Goal: Task Accomplishment & Management: Complete application form

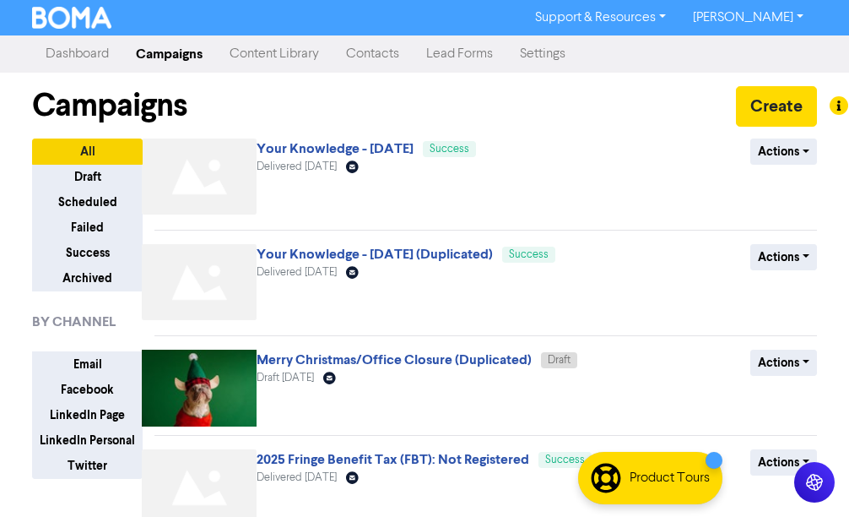
click at [374, 57] on link "Contacts" at bounding box center [373, 54] width 80 height 34
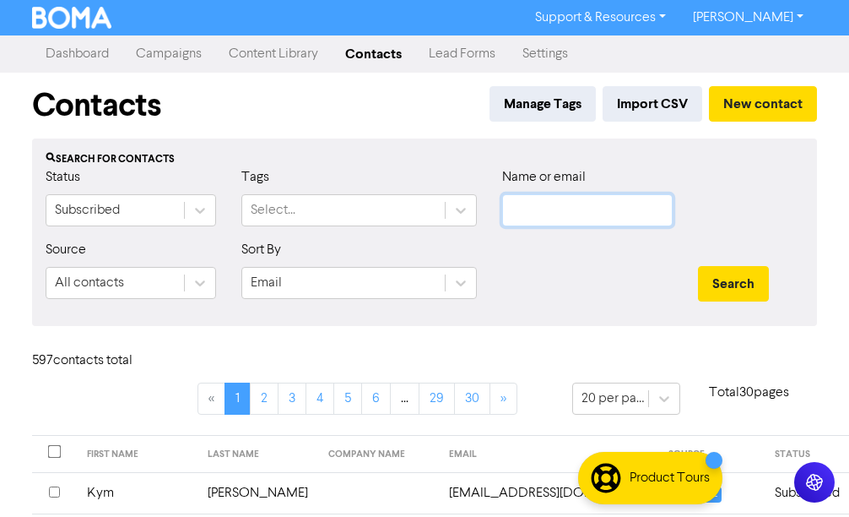
click at [567, 214] on input "text" at bounding box center [587, 210] width 171 height 32
click at [698, 266] on button "Search" at bounding box center [733, 283] width 71 height 35
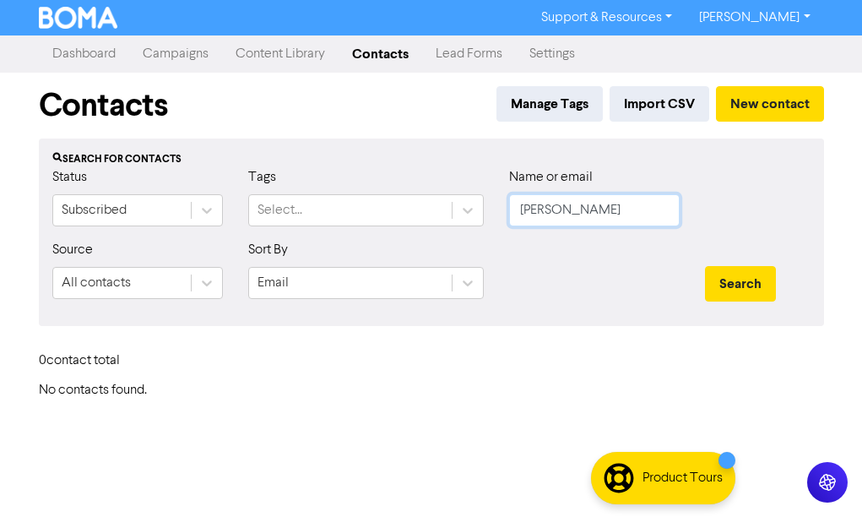
type input "[PERSON_NAME]"
click at [705, 266] on button "Search" at bounding box center [740, 283] width 71 height 35
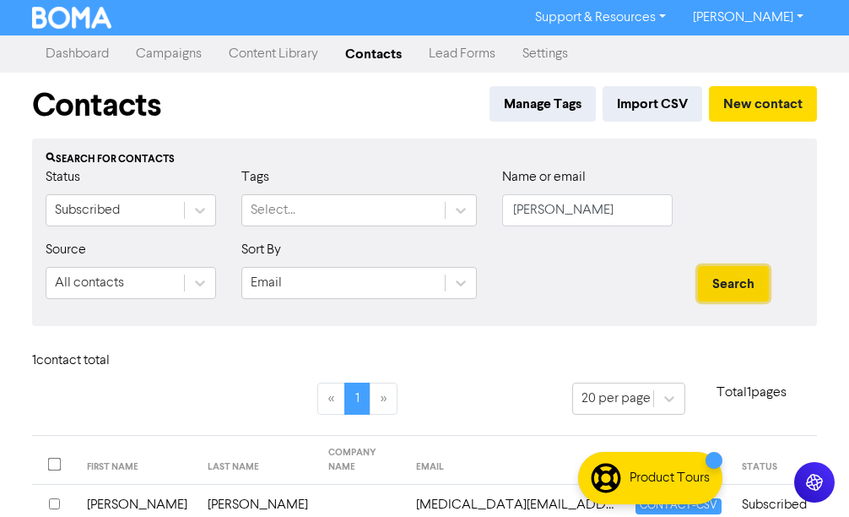
click at [735, 288] on button "Search" at bounding box center [733, 283] width 71 height 35
click at [734, 277] on button "Search" at bounding box center [733, 283] width 71 height 35
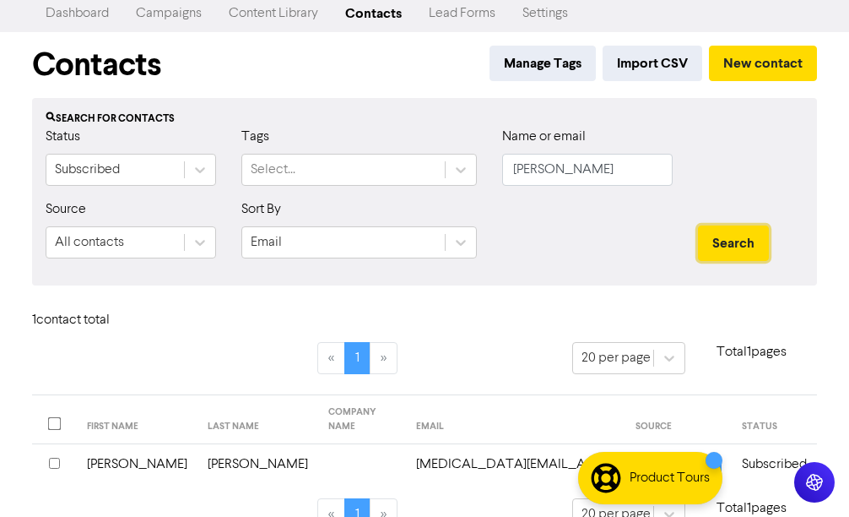
scroll to position [62, 0]
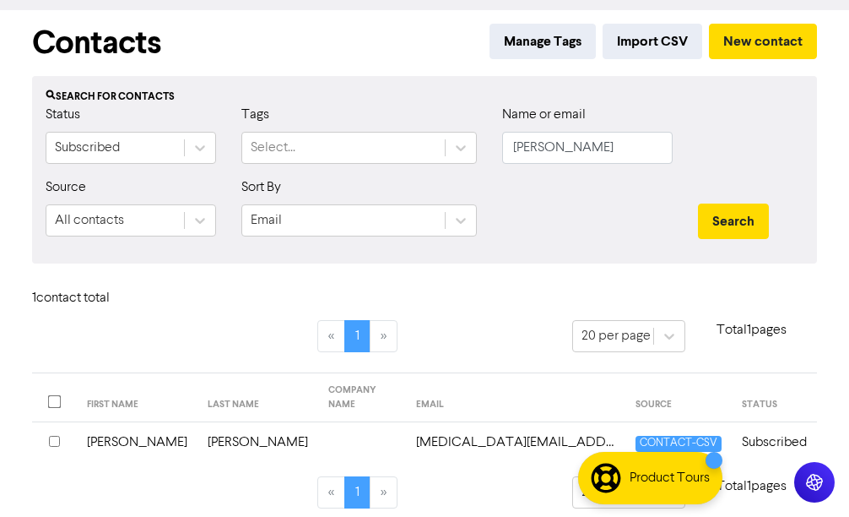
click at [54, 436] on input "checkbox" at bounding box center [54, 441] width 11 height 11
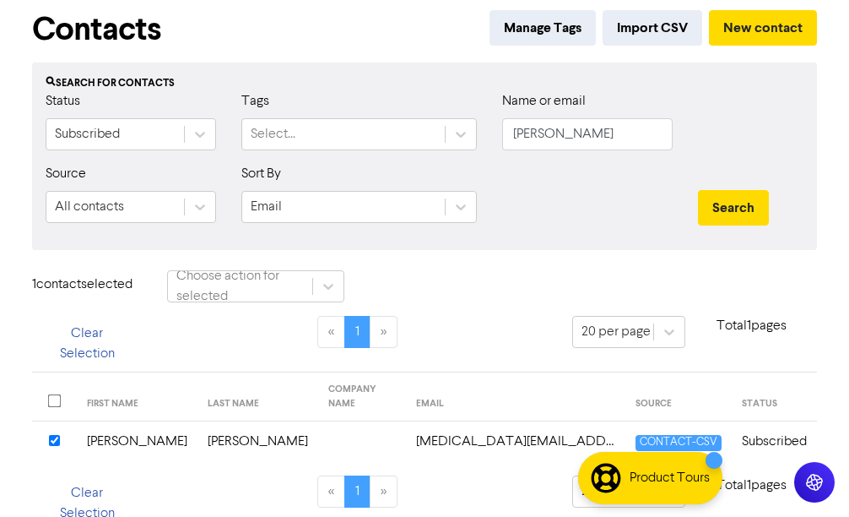
scroll to position [79, 0]
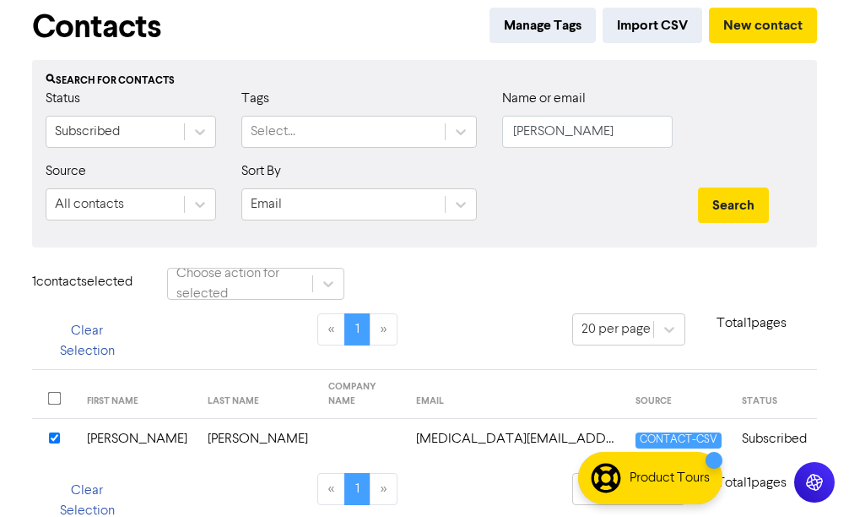
click at [203, 420] on td "[PERSON_NAME]" at bounding box center [258, 439] width 121 height 41
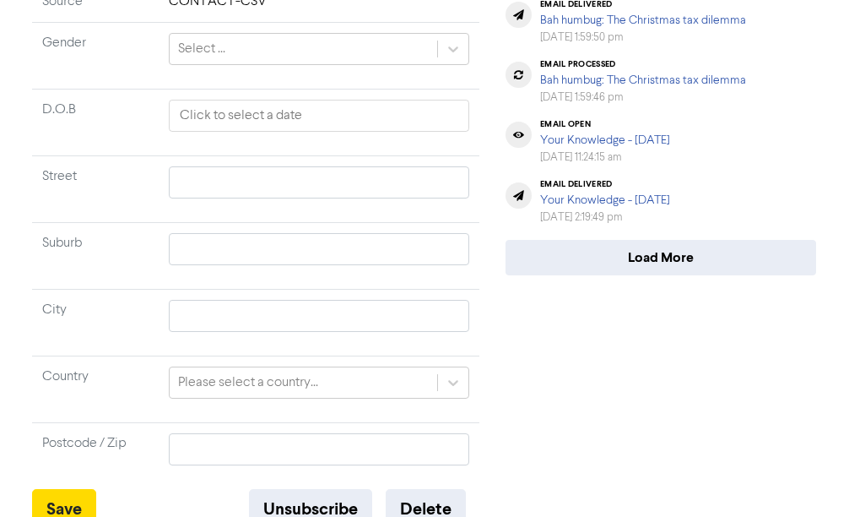
scroll to position [222, 0]
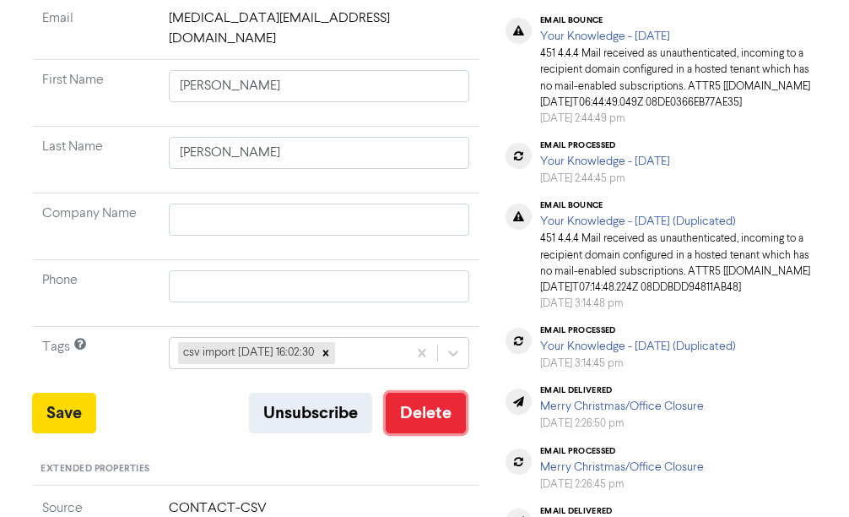
click at [430, 393] on button "Delete" at bounding box center [426, 413] width 80 height 41
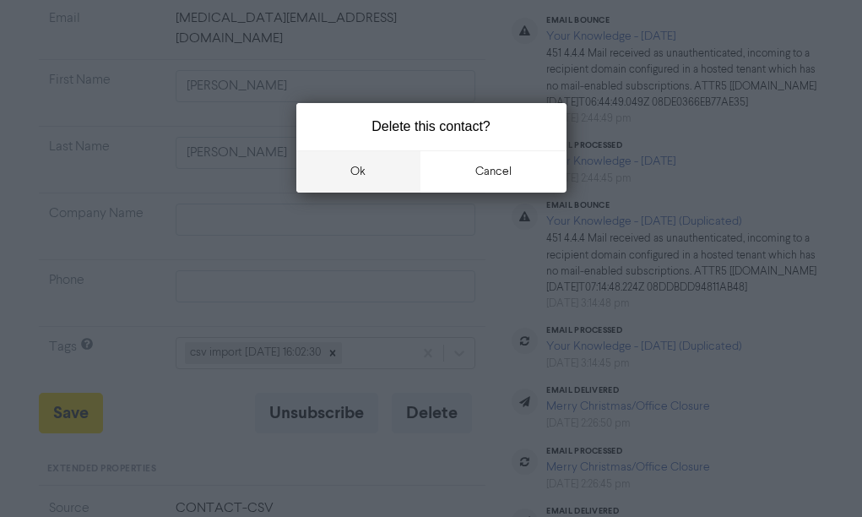
click at [346, 167] on button "ok" at bounding box center [358, 171] width 125 height 42
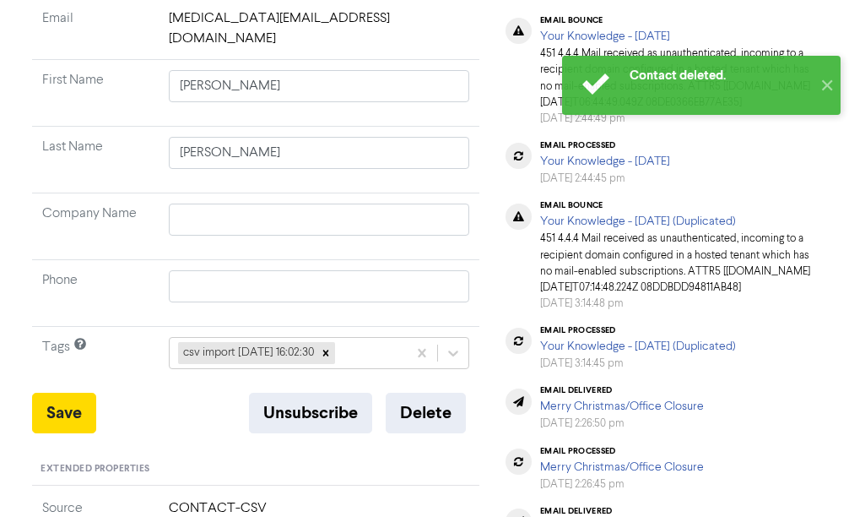
scroll to position [0, 0]
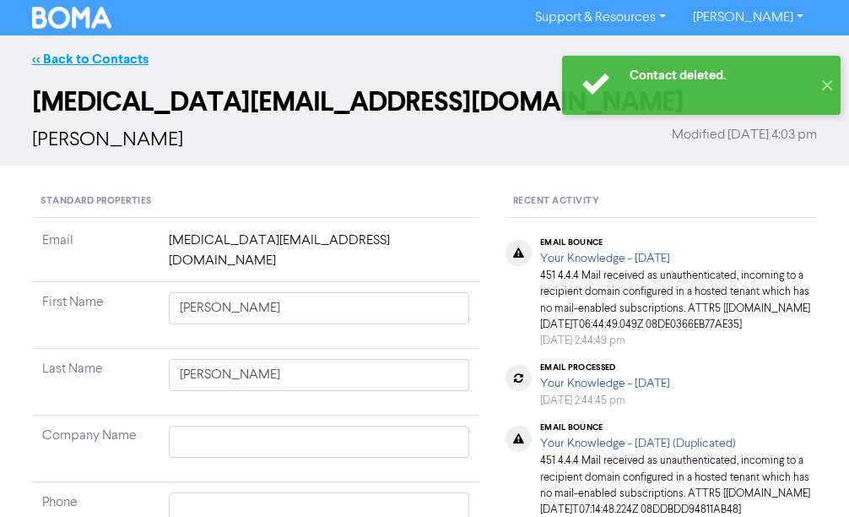
click at [122, 53] on link "<< Back to Contacts" at bounding box center [90, 59] width 116 height 17
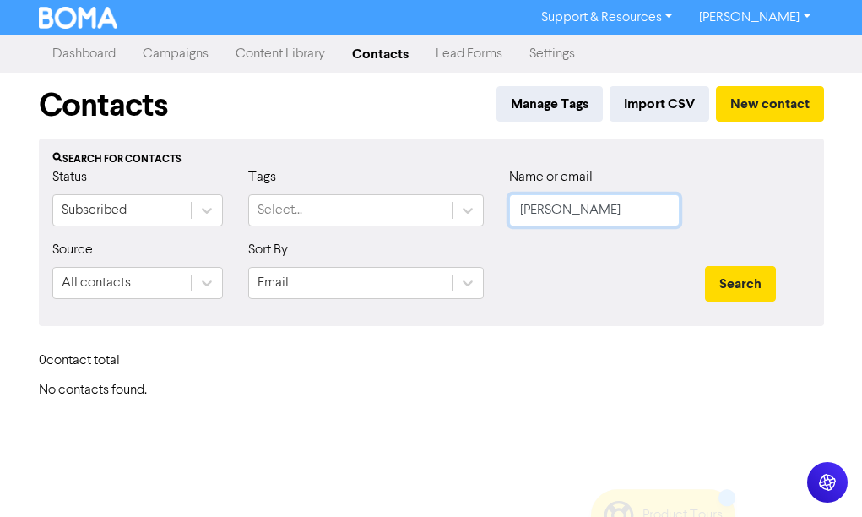
drag, startPoint x: 577, startPoint y: 213, endPoint x: 518, endPoint y: 209, distance: 58.3
click at [517, 210] on input "[PERSON_NAME]" at bounding box center [594, 210] width 171 height 32
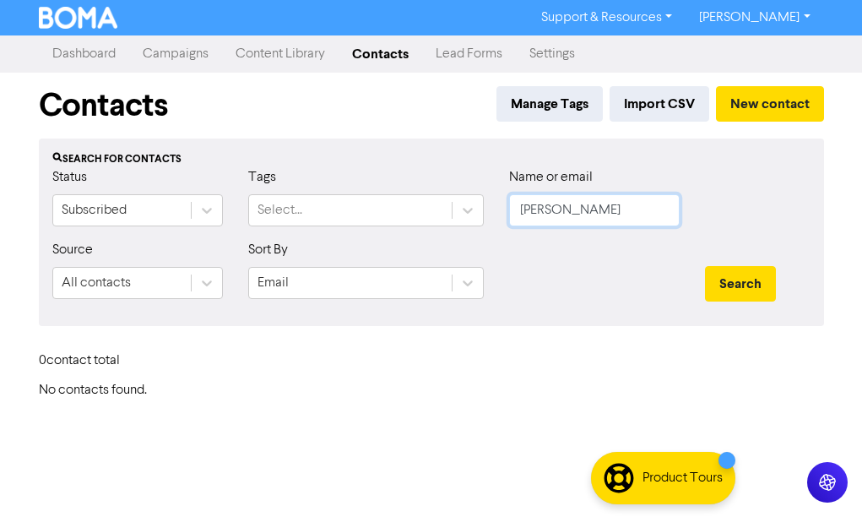
type input "[PERSON_NAME]"
click at [705, 266] on button "Search" at bounding box center [740, 283] width 71 height 35
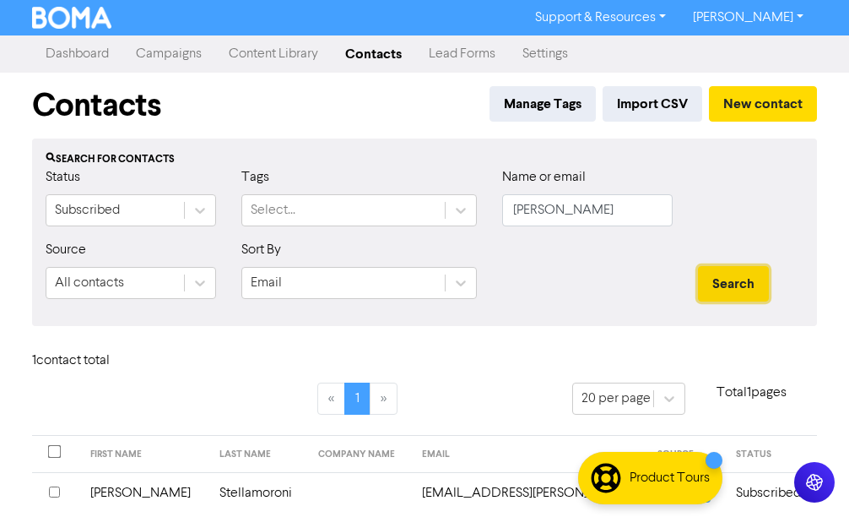
click at [736, 282] on button "Search" at bounding box center [733, 283] width 71 height 35
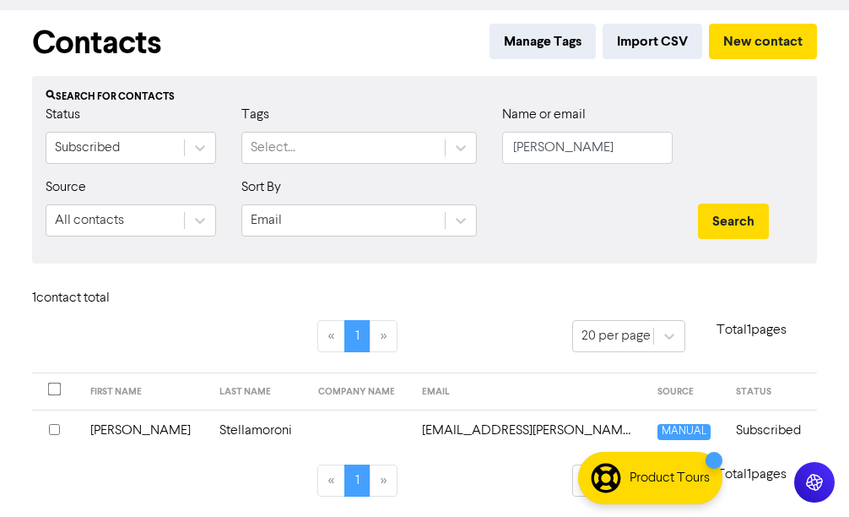
click at [209, 435] on td "Stellamoroni" at bounding box center [259, 429] width 100 height 41
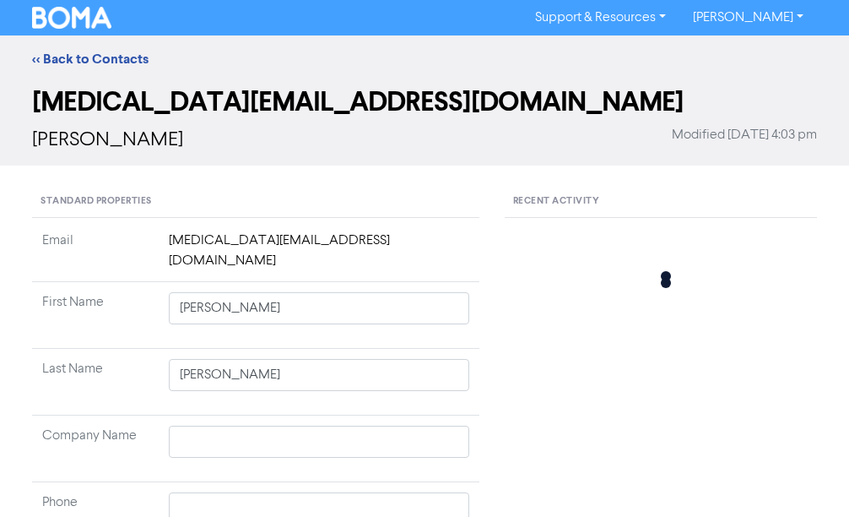
type input "[PERSON_NAME]"
type input "Stellamoroni"
type input "0458 058 817"
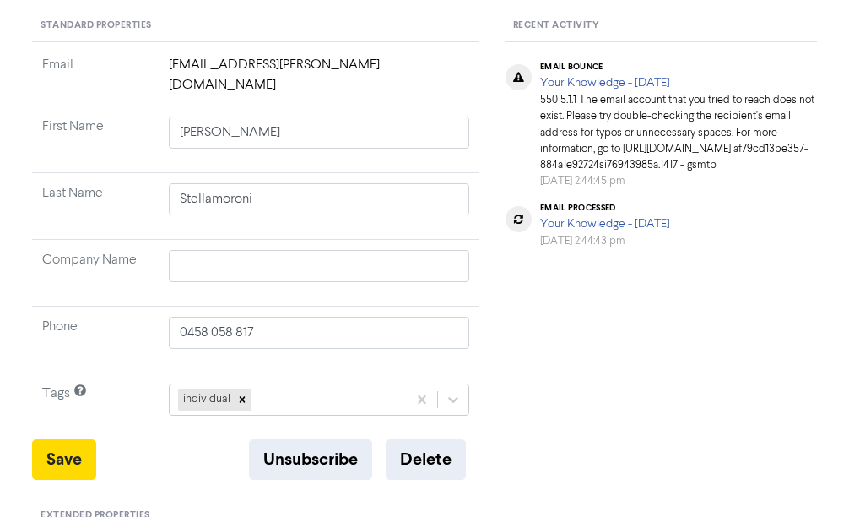
scroll to position [253, 0]
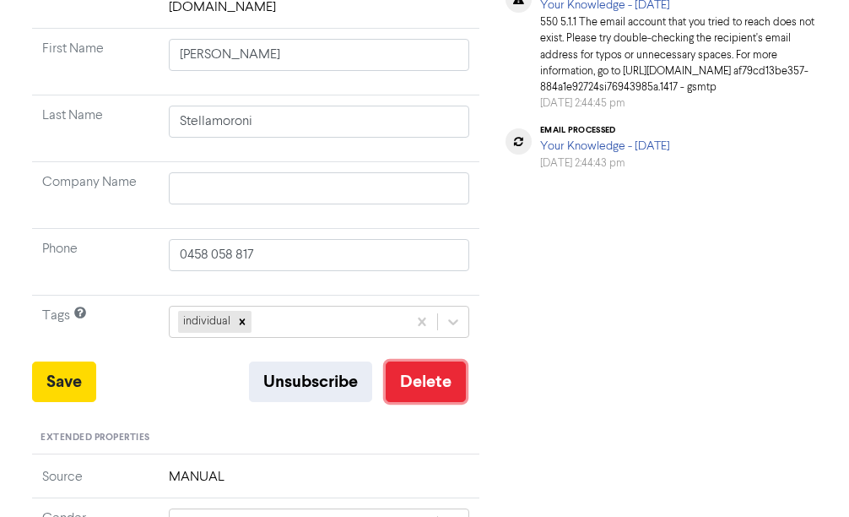
click at [426, 373] on button "Delete" at bounding box center [426, 381] width 80 height 41
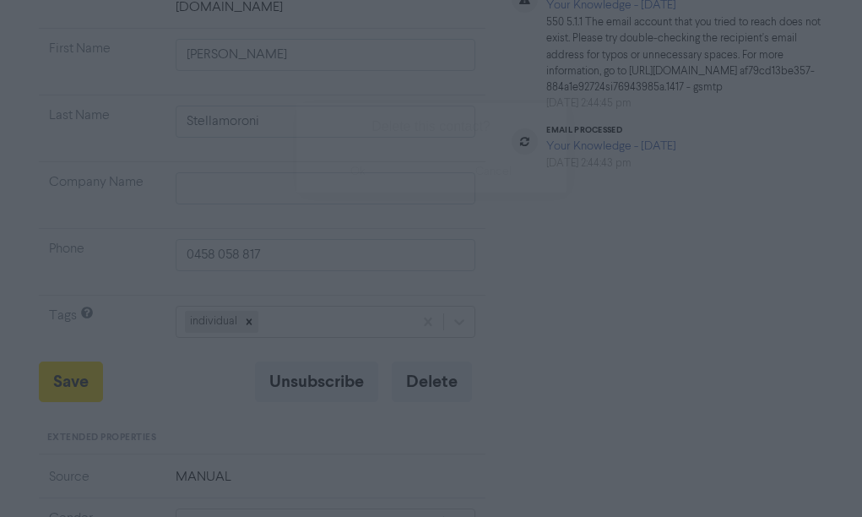
click at [349, 160] on button "ok" at bounding box center [358, 171] width 125 height 42
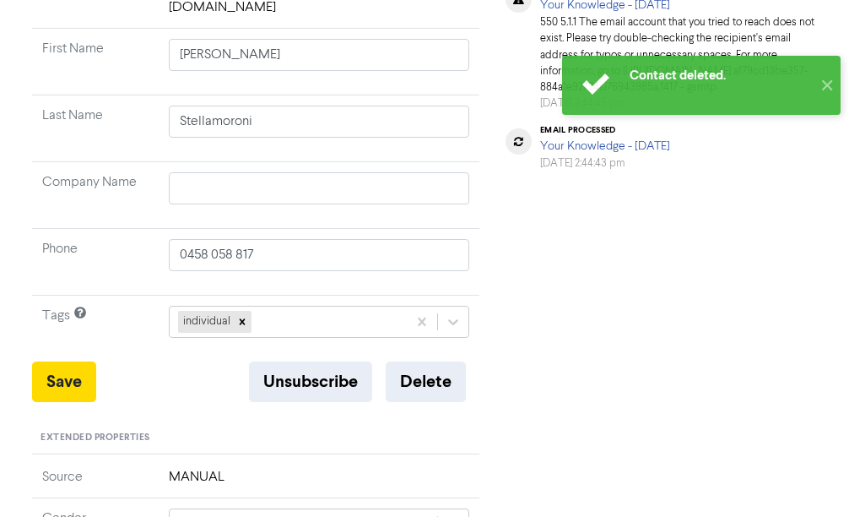
scroll to position [0, 0]
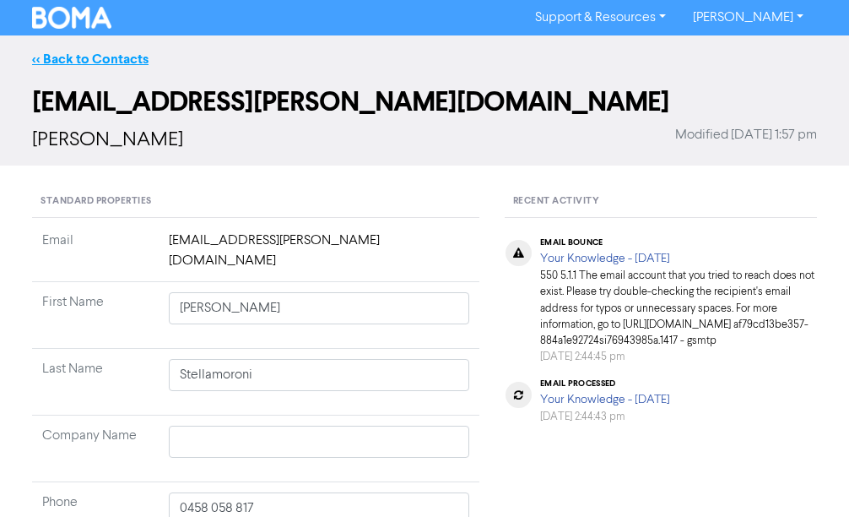
click at [115, 59] on link "<< Back to Contacts" at bounding box center [90, 59] width 116 height 17
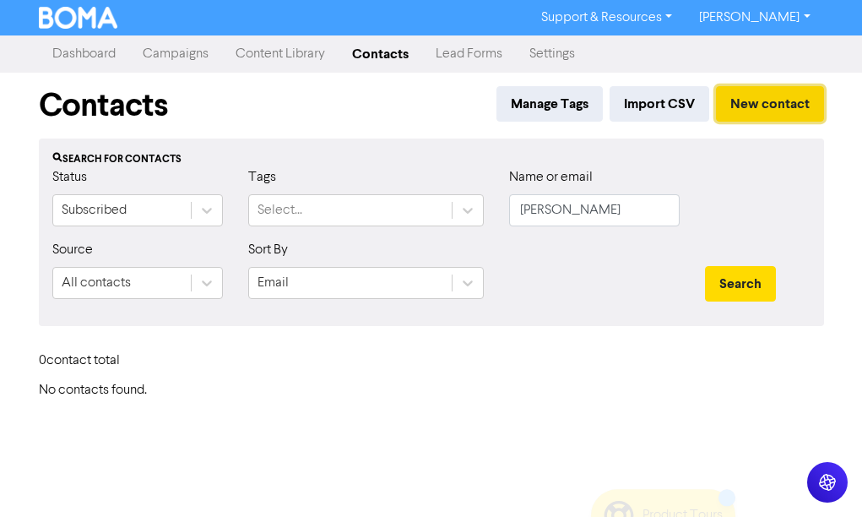
click at [788, 96] on button "New contact" at bounding box center [770, 103] width 108 height 35
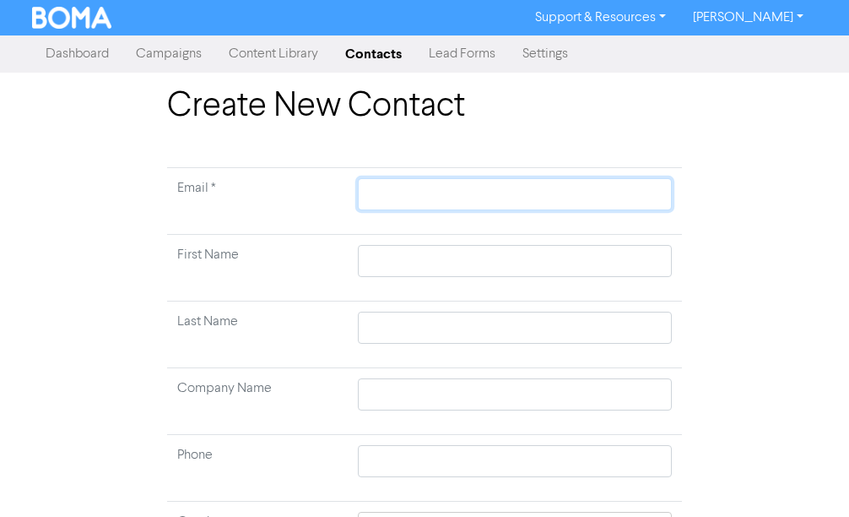
click at [375, 207] on input "text" at bounding box center [515, 194] width 314 height 32
type input "s"
type input "st"
type input "ste"
type input "stel"
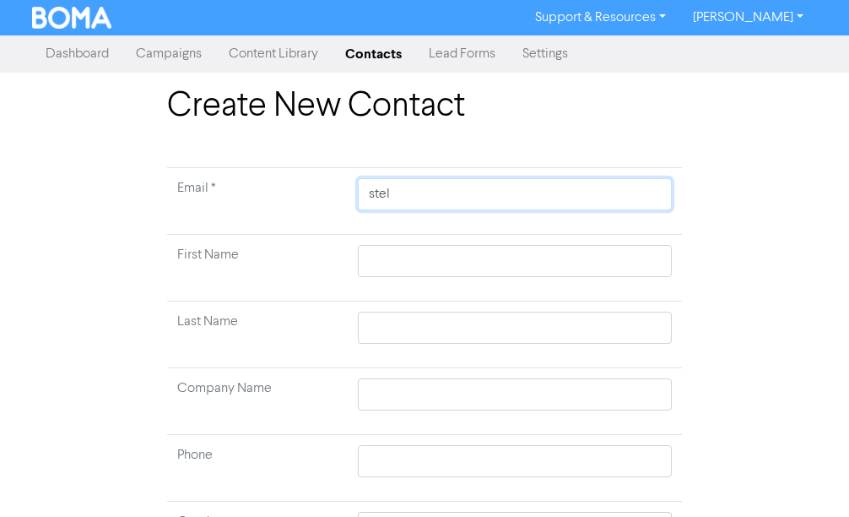
type input "[PERSON_NAME]"
type input "stella"
type input "stellam"
type input "stellamo"
type input "stellamor"
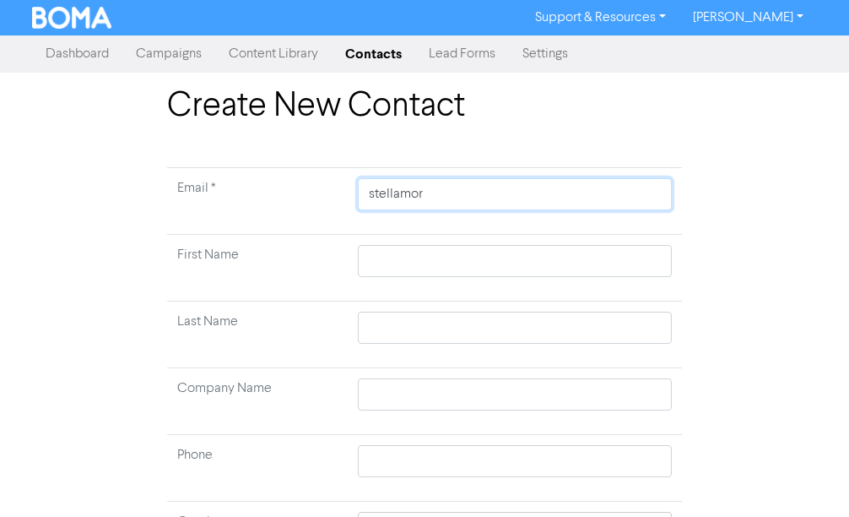
type input "stellamoro"
type input "stellamoron"
type input "stellamoroni"
type input "stellamoroni."
type input "stellamoroni.m"
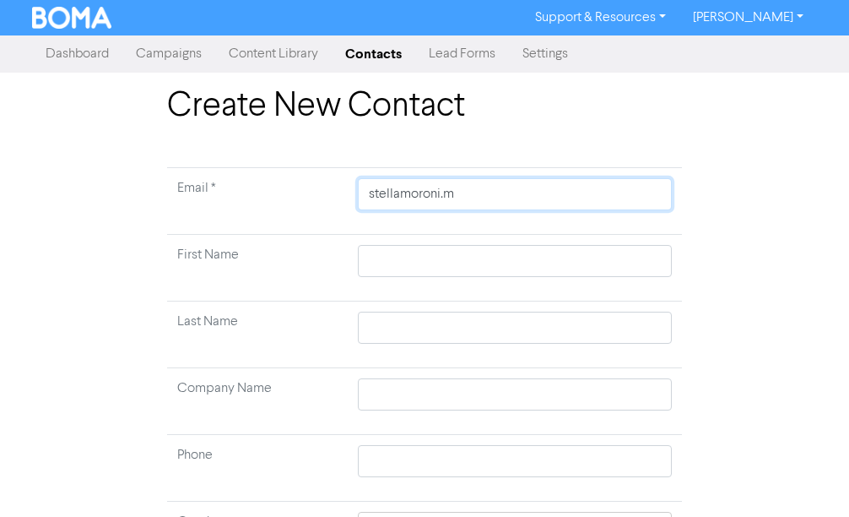
type input "[DOMAIN_NAME]"
type input "stellamoroni.mat"
type input "stellamoroni.matt"
type input "stellamoroni.[PERSON_NAME]"
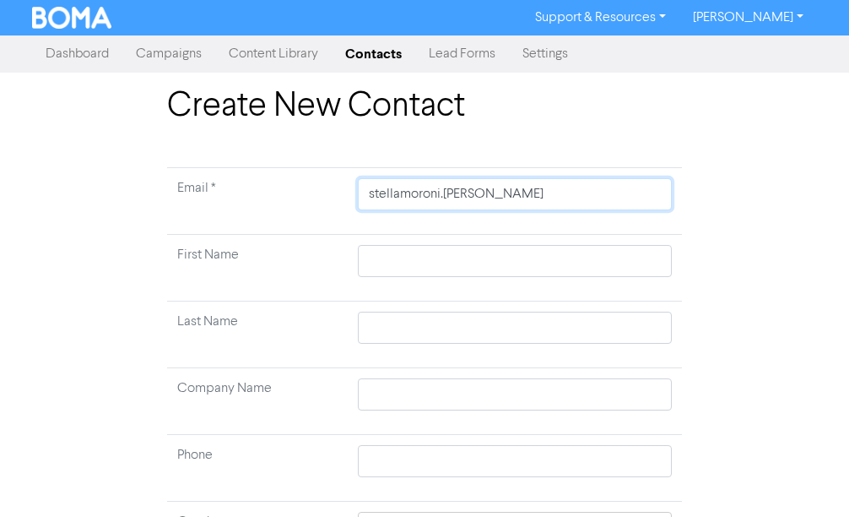
type input "stellamoroni.[PERSON_NAME]@"
type input "stellamoroni.[PERSON_NAME]@g"
type input "stellamoroni.[PERSON_NAME]@gm"
type input "stellamoroni.[PERSON_NAME]@gma"
type input "stellamoroni.[PERSON_NAME]@gmai"
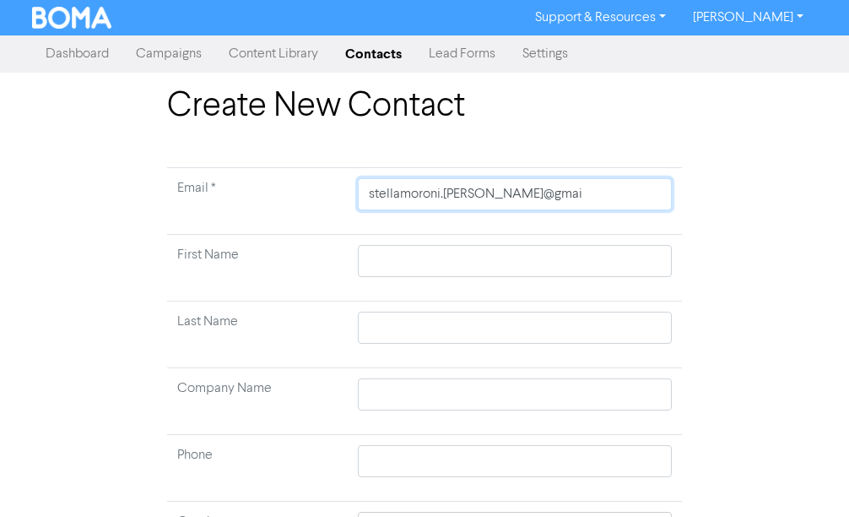
type input "[EMAIL_ADDRESS][PERSON_NAME]"
type input "[EMAIL_ADDRESS][PERSON_NAME]."
type input "stellamoroni.[PERSON_NAME]@gmail.c"
type input "[EMAIL_ADDRESS][PERSON_NAME][DOMAIN_NAME]"
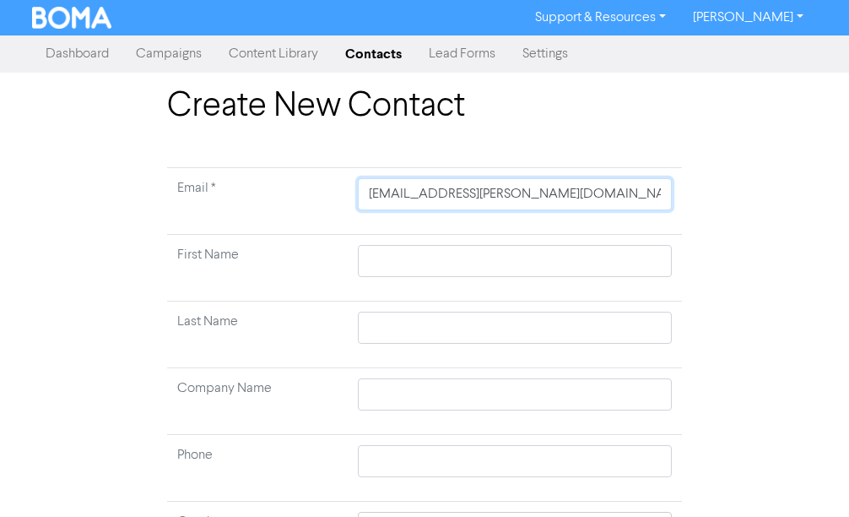
type input "[EMAIL_ADDRESS][PERSON_NAME][DOMAIN_NAME]"
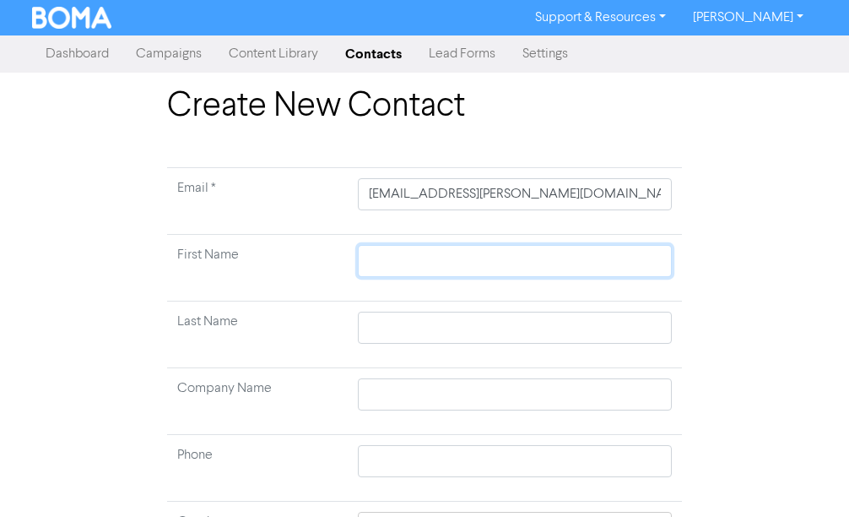
click at [406, 253] on input "text" at bounding box center [515, 261] width 314 height 32
type input "M"
type input "Ma"
type input "Mat"
type input "[PERSON_NAME]"
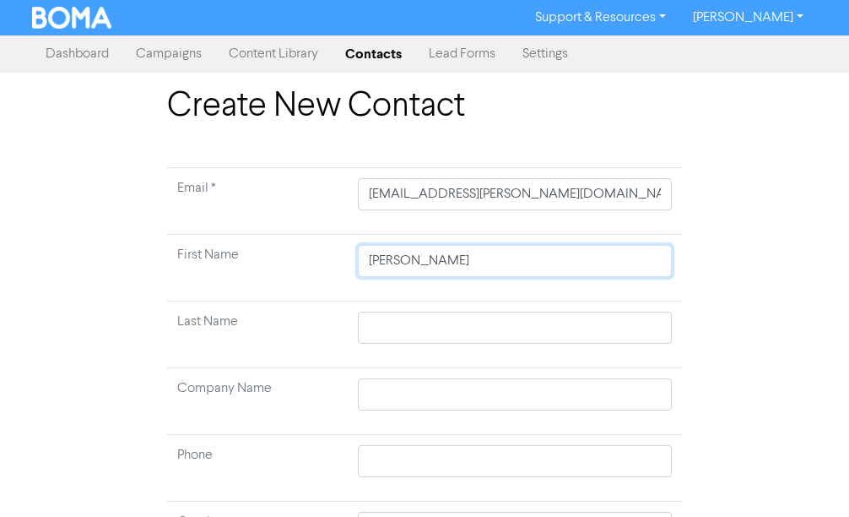
type input "[PERSON_NAME]"
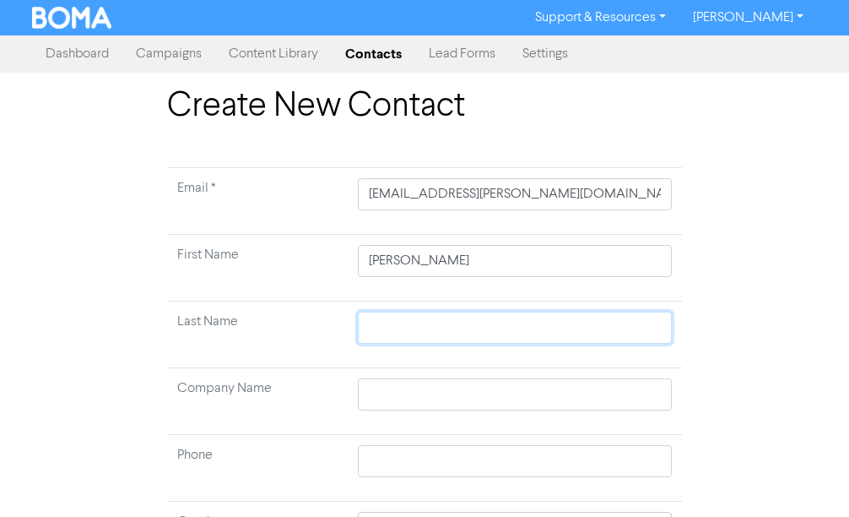
type input "S"
type input "St"
type input "Ste"
type input "Stel"
type input "[PERSON_NAME]"
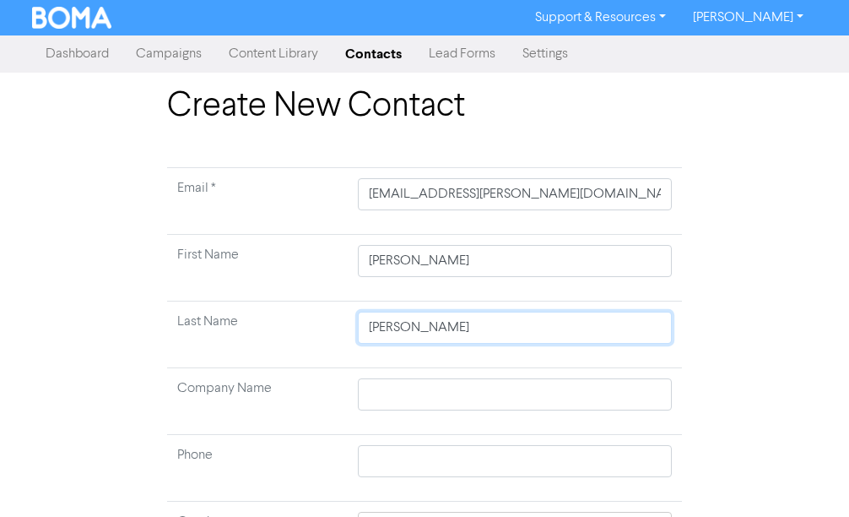
type input "[PERSON_NAME]"
type input "Stellam"
type input "Stellamo"
type input "Stellamor"
type input "Stellamoro"
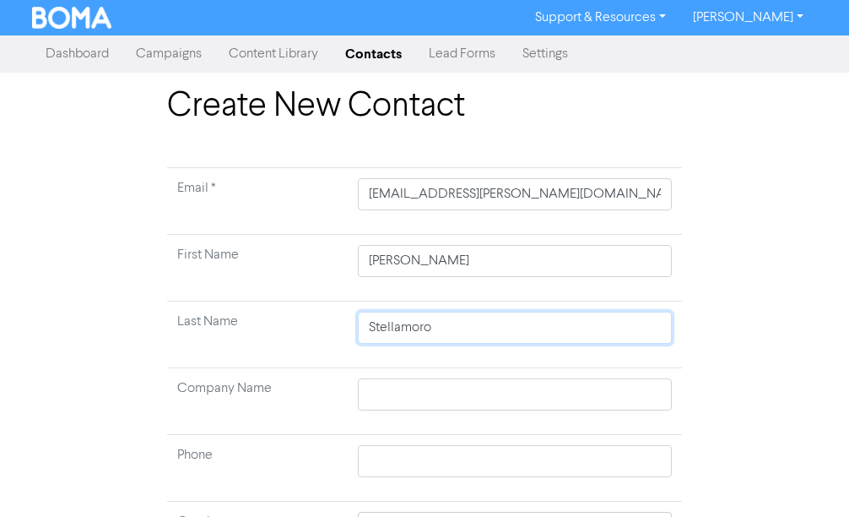
type input "Stellamoron"
type input "Stellamoroni"
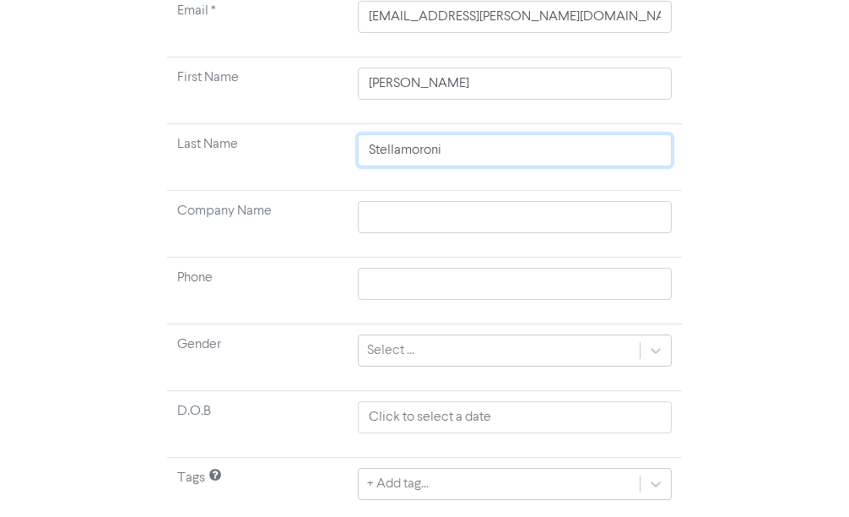
scroll to position [233, 0]
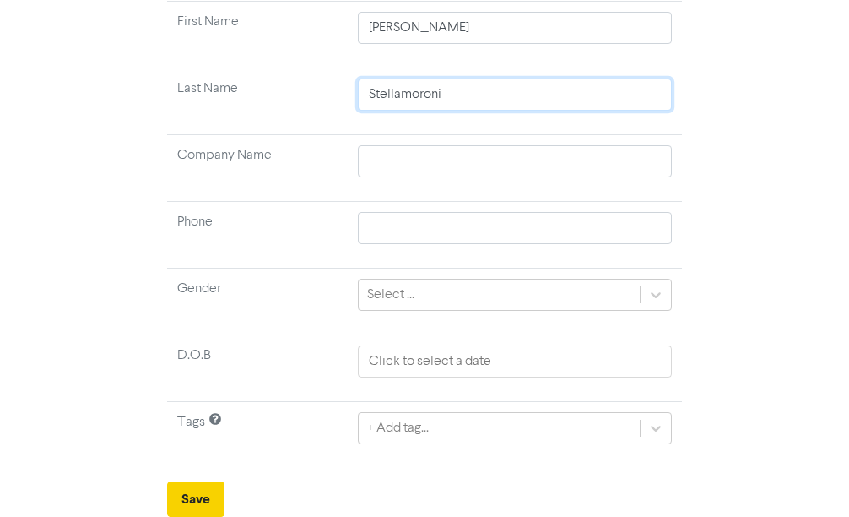
type input "Stellamoroni"
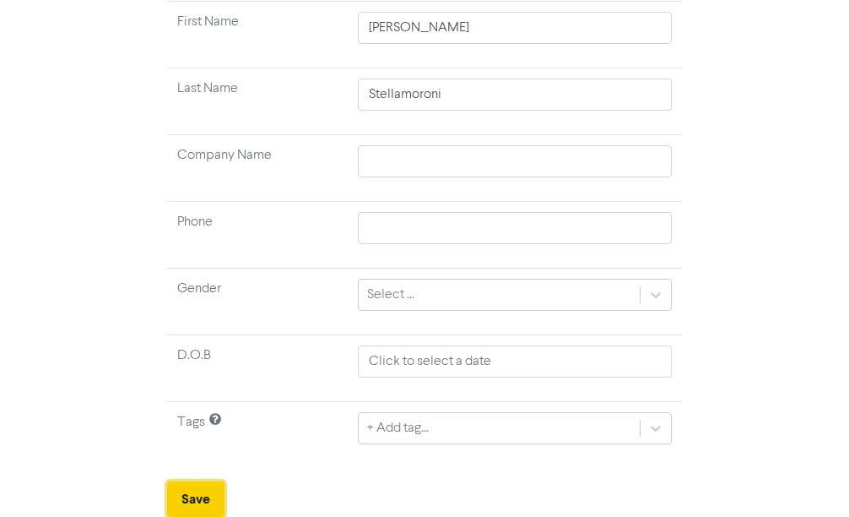
click at [195, 490] on button "Save" at bounding box center [195, 498] width 57 height 35
